Goal: Find specific page/section: Find specific page/section

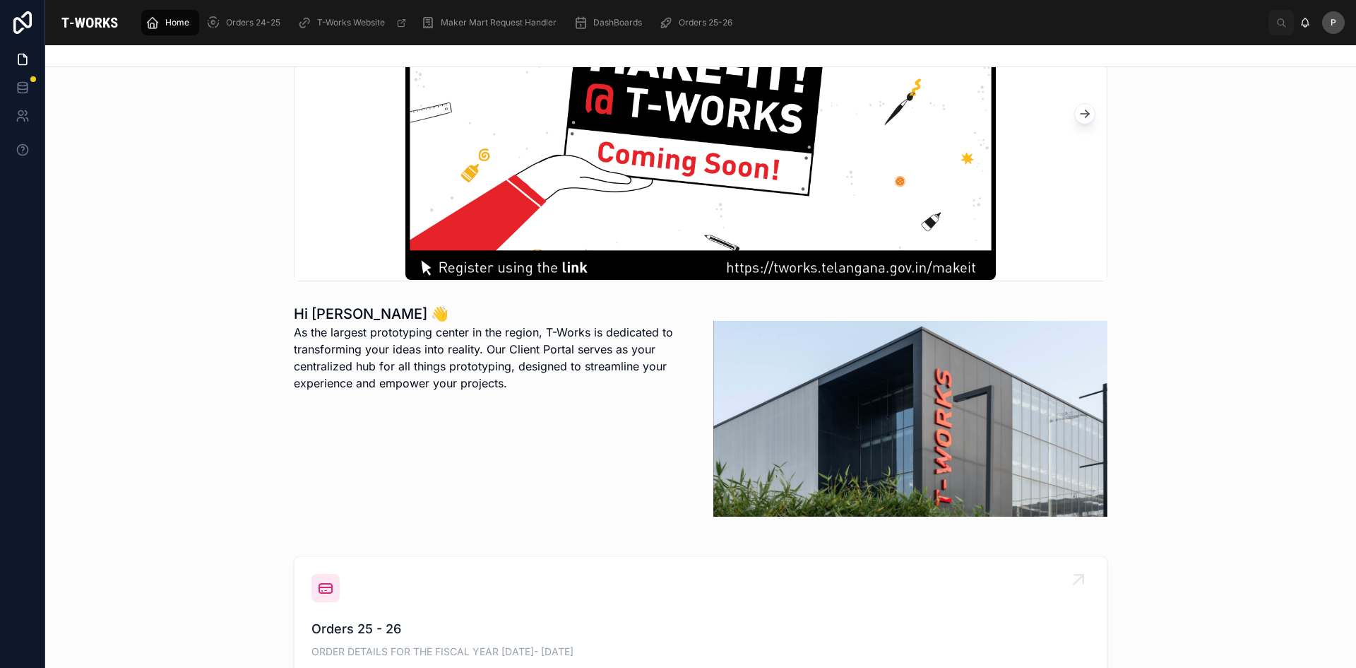
scroll to position [283, 0]
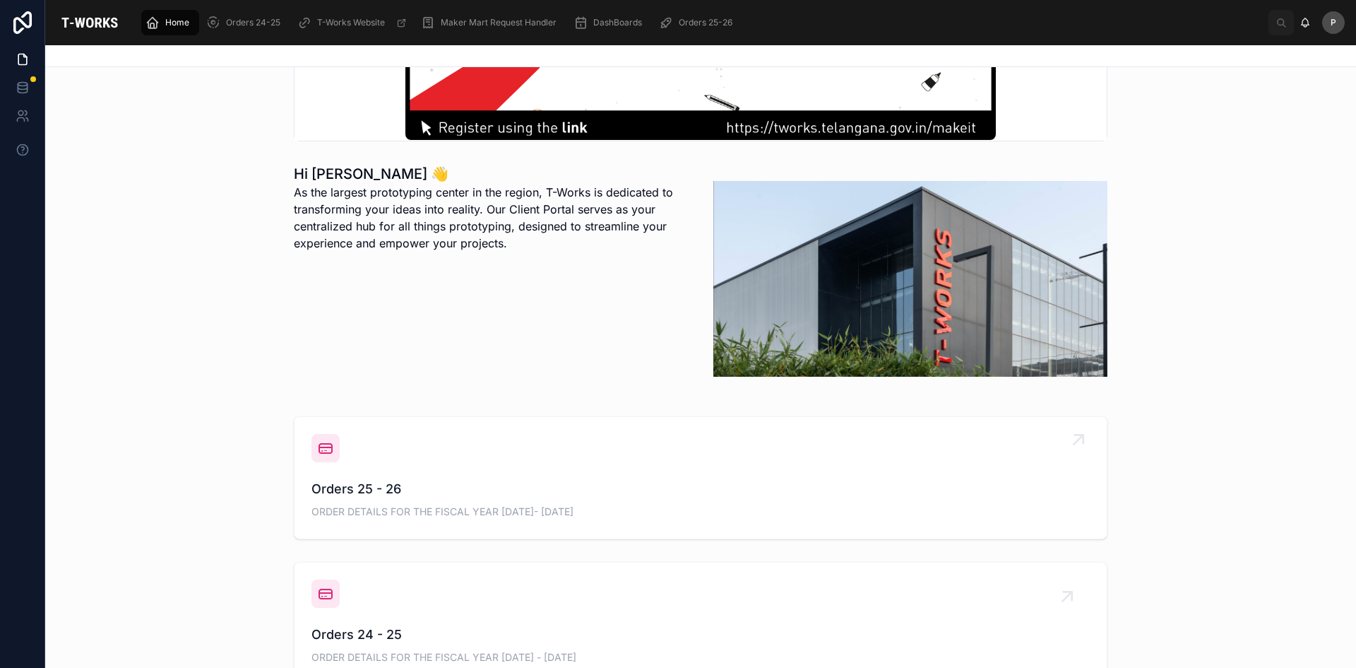
click at [379, 489] on span "Orders 25 - 26" at bounding box center [701, 489] width 779 height 20
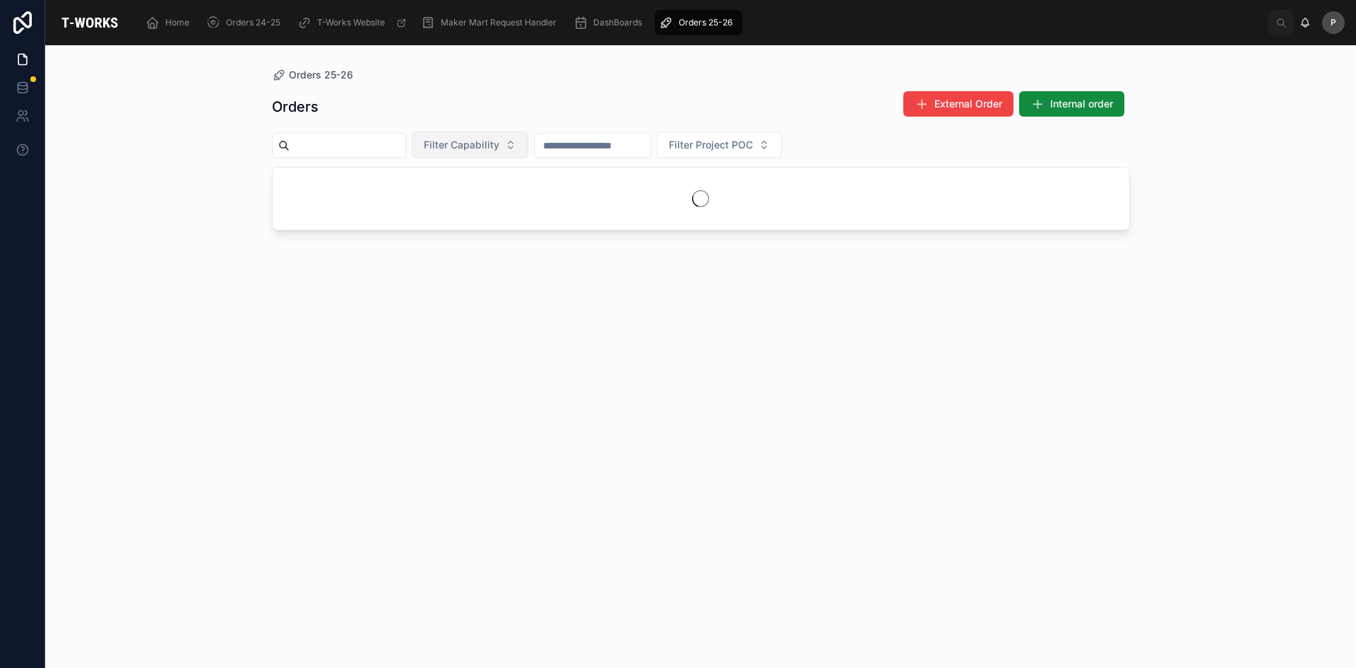
click at [499, 140] on span "Filter Capability" at bounding box center [462, 145] width 76 height 14
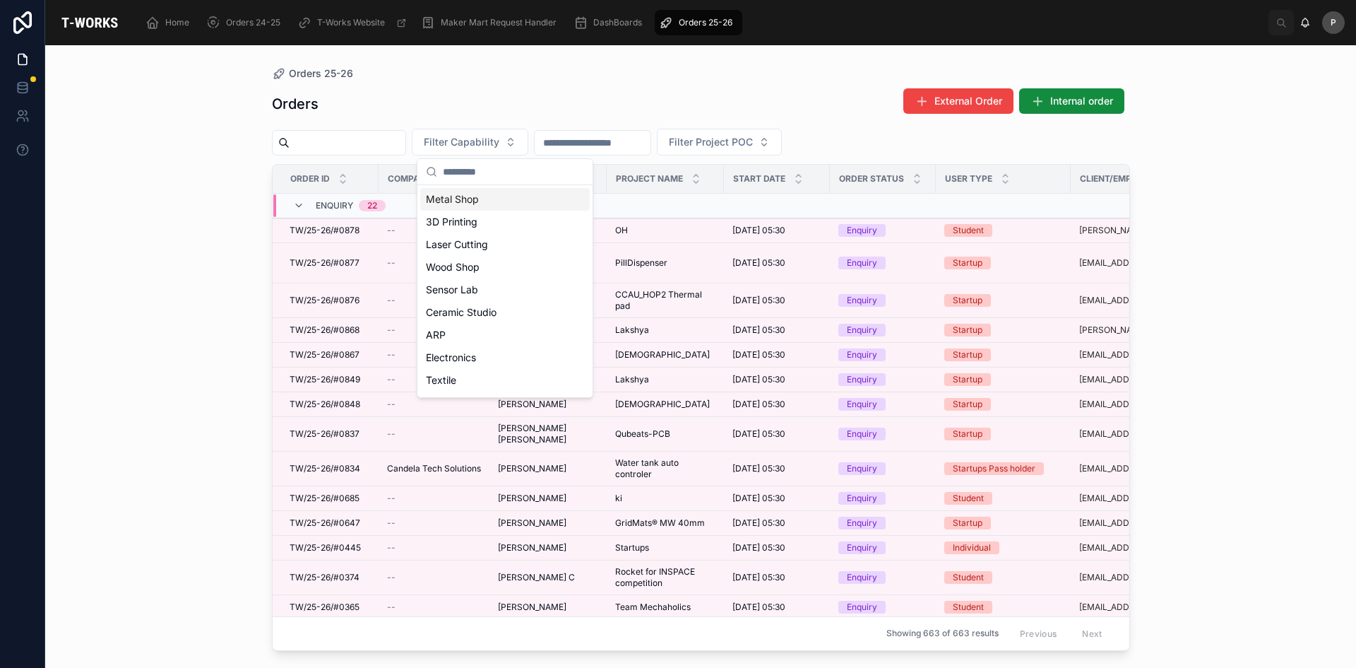
click at [463, 203] on div "Metal Shop" at bounding box center [505, 199] width 170 height 23
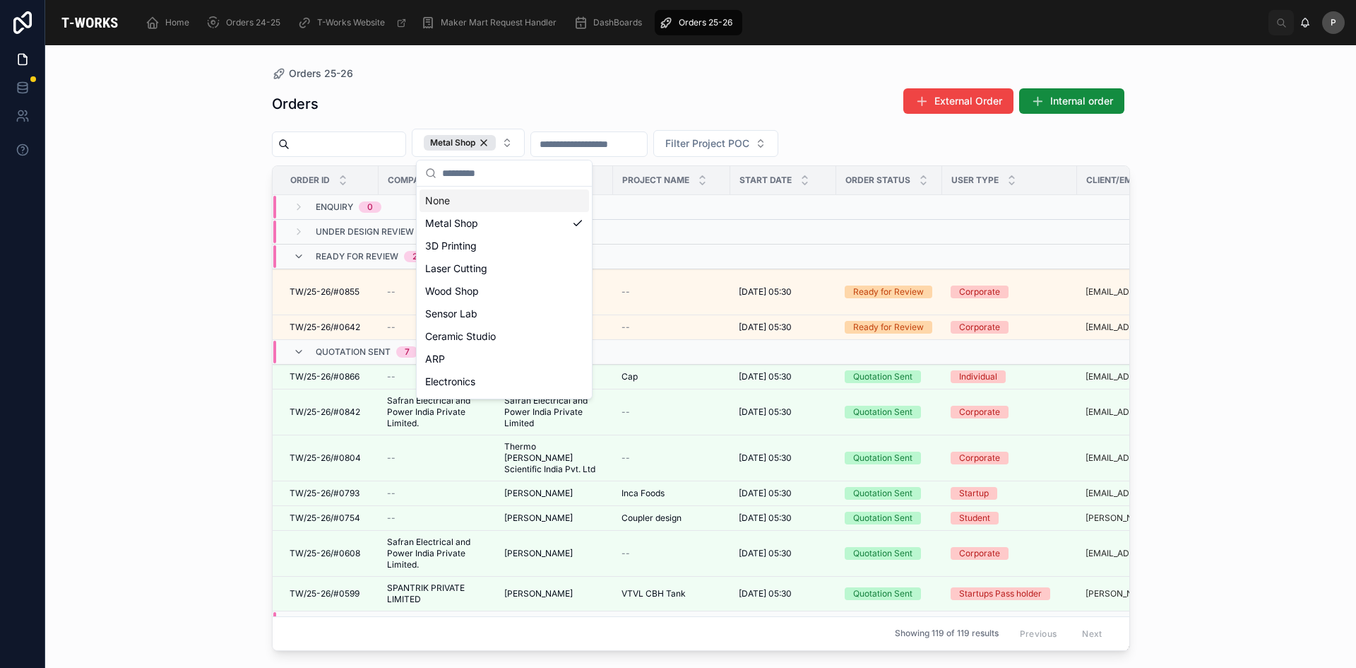
click at [201, 359] on div "Orders 25-26 Orders External Order Internal order Metal Shop Filter Project POC…" at bounding box center [700, 356] width 1311 height 622
